Goal: Task Accomplishment & Management: Manage account settings

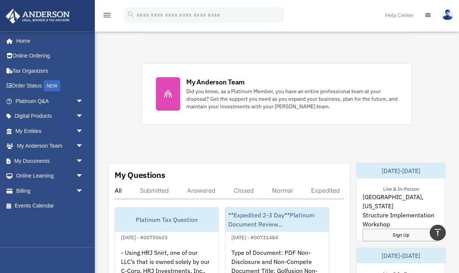
scroll to position [300, 0]
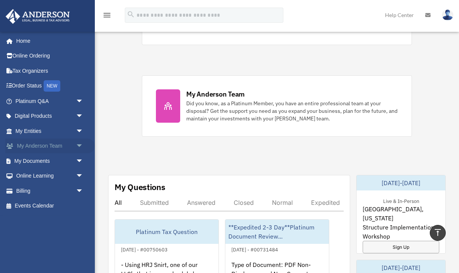
click at [76, 145] on span "arrow_drop_down" at bounding box center [83, 147] width 15 height 16
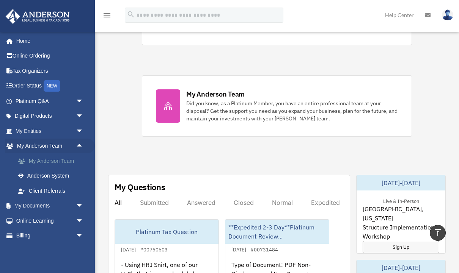
click at [47, 160] on link "My Anderson Team" at bounding box center [53, 161] width 84 height 15
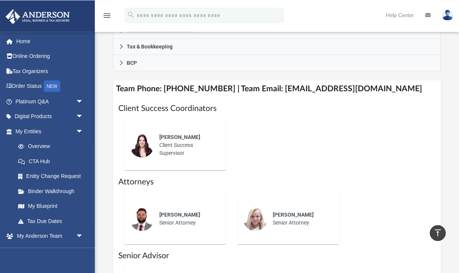
scroll to position [287, 0]
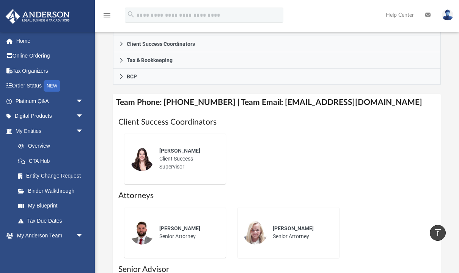
click at [415, 194] on h1 "Attorneys" at bounding box center [276, 195] width 317 height 11
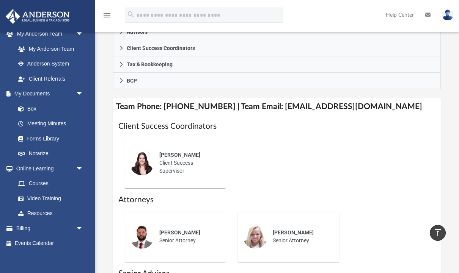
scroll to position [202, 0]
click at [25, 227] on link "Billing arrow_drop_down" at bounding box center [49, 228] width 89 height 15
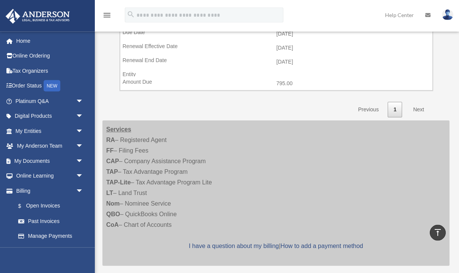
scroll to position [290, 0]
click at [43, 204] on link "$ Open Invoices" at bounding box center [53, 207] width 84 height 16
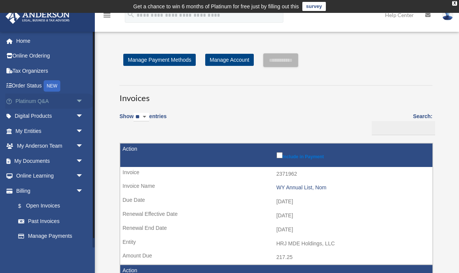
click at [76, 102] on span "arrow_drop_down" at bounding box center [83, 102] width 15 height 16
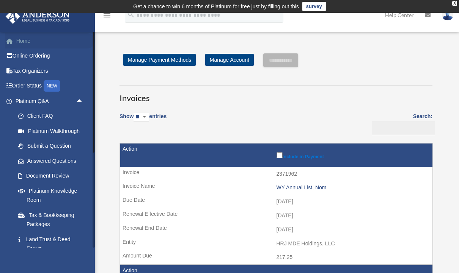
click at [23, 41] on link "Home" at bounding box center [49, 40] width 89 height 15
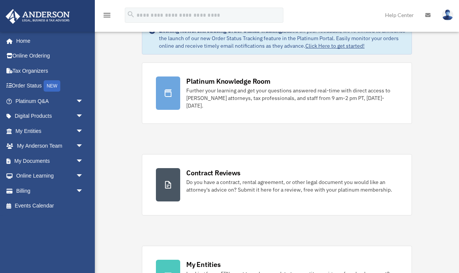
scroll to position [41, 0]
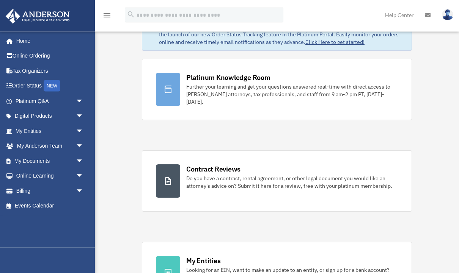
click at [448, 12] on img at bounding box center [447, 14] width 11 height 11
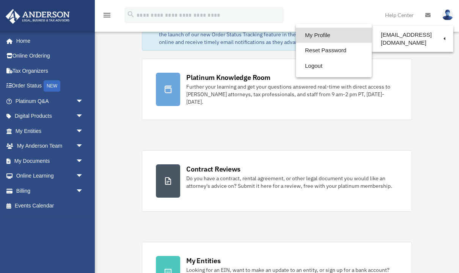
click at [318, 36] on link "My Profile" at bounding box center [334, 36] width 76 height 16
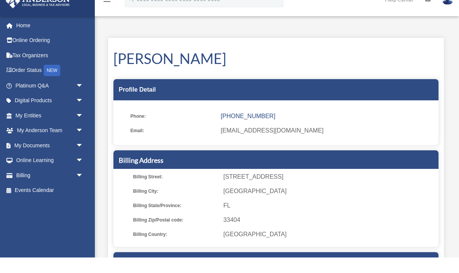
scroll to position [16, 0]
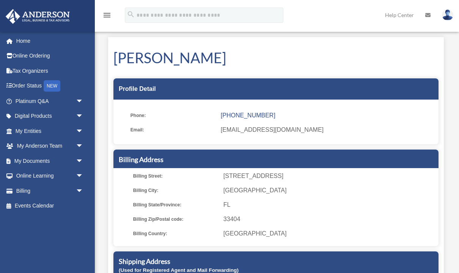
click at [108, 16] on icon "menu" at bounding box center [106, 15] width 9 height 9
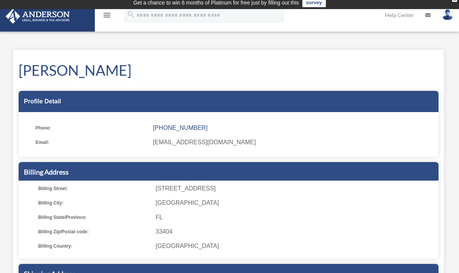
scroll to position [0, 0]
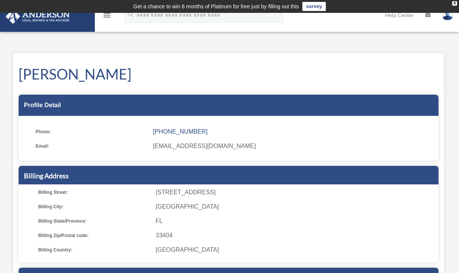
click at [147, 61] on div "[PERSON_NAME] Profile Detail Phone: [PHONE_NUMBER] Email: [EMAIL_ADDRESS][DOMAI…" at bounding box center [228, 216] width 430 height 327
click at [153, 50] on div "My Profile date_range Published on Last updated [DATE] [DATE] by [PERSON_NAME] …" at bounding box center [229, 216] width 442 height 345
click at [147, 49] on div "My Profile date_range Published on Last updated [DATE] [DATE] by [PERSON_NAME] …" at bounding box center [229, 216] width 442 height 345
click at [104, 17] on icon "menu" at bounding box center [106, 15] width 9 height 9
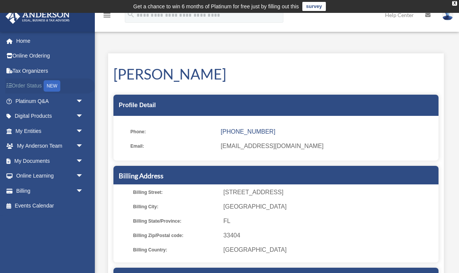
click at [28, 88] on link "Order Status NEW" at bounding box center [49, 86] width 89 height 16
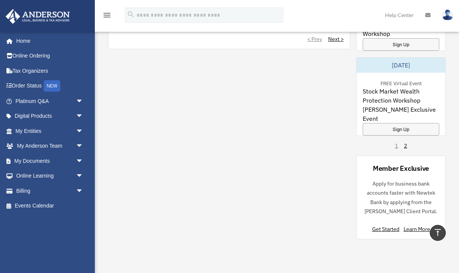
scroll to position [659, 0]
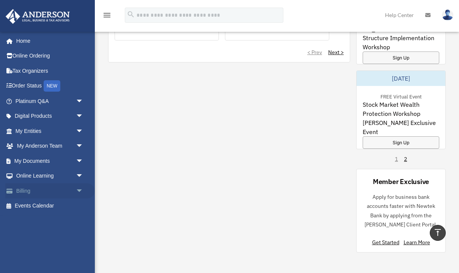
click at [77, 191] on span "arrow_drop_down" at bounding box center [83, 191] width 15 height 16
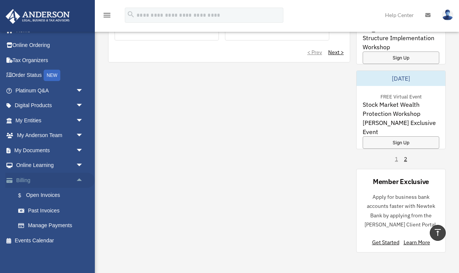
scroll to position [10, 0]
click at [36, 224] on link "Manage Payments" at bounding box center [53, 226] width 84 height 15
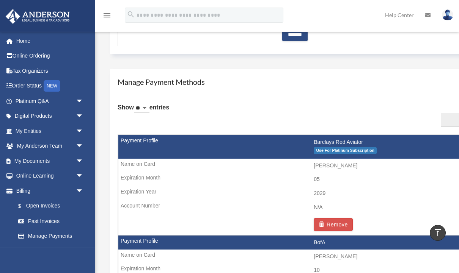
scroll to position [417, 0]
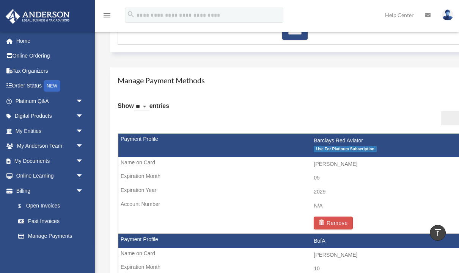
click at [335, 135] on td "Barclays Red Aviator Use For Platinum Subscription" at bounding box center [313, 146] width 391 height 24
click at [345, 138] on td "Barclays Red Aviator Use For Platinum Subscription" at bounding box center [313, 146] width 391 height 24
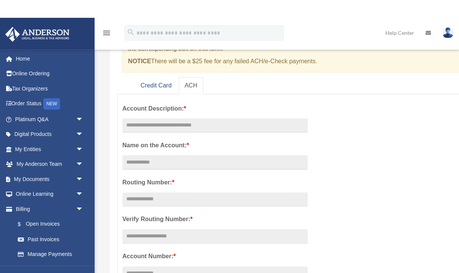
scroll to position [78, 0]
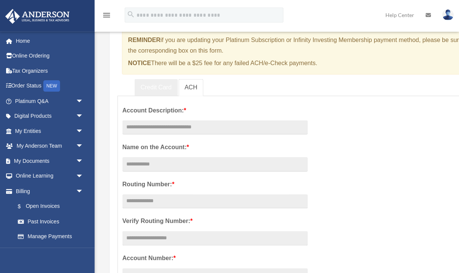
click at [160, 89] on link "Credit Card" at bounding box center [156, 87] width 43 height 17
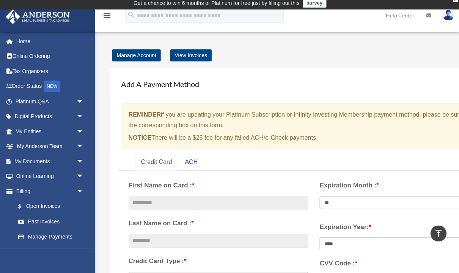
scroll to position [0, 0]
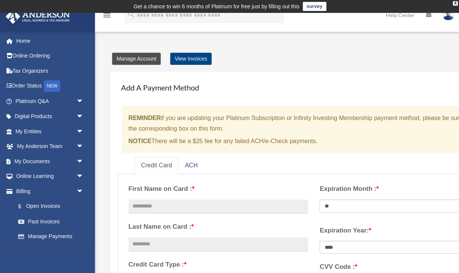
click at [134, 59] on link "Manage Account" at bounding box center [136, 59] width 49 height 12
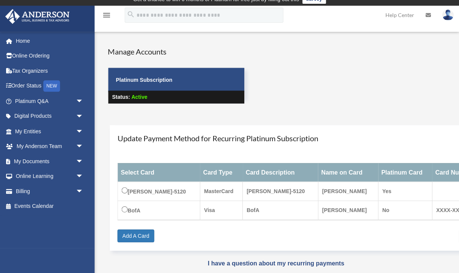
scroll to position [7, 0]
type input "**********"
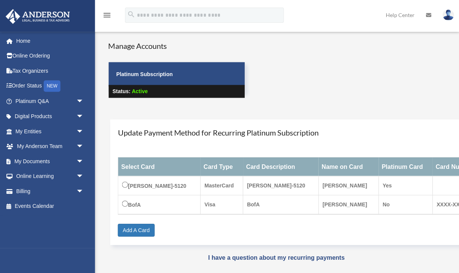
scroll to position [32, 0]
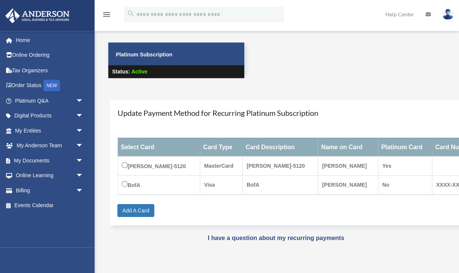
click at [451, 15] on img at bounding box center [447, 14] width 11 height 11
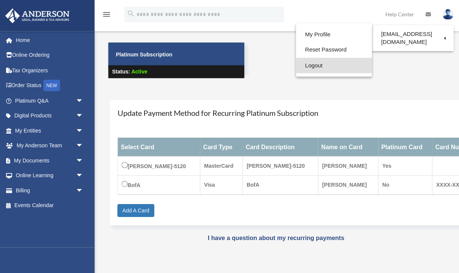
click at [317, 64] on link "Logout" at bounding box center [334, 66] width 76 height 16
